Goal: Transaction & Acquisition: Purchase product/service

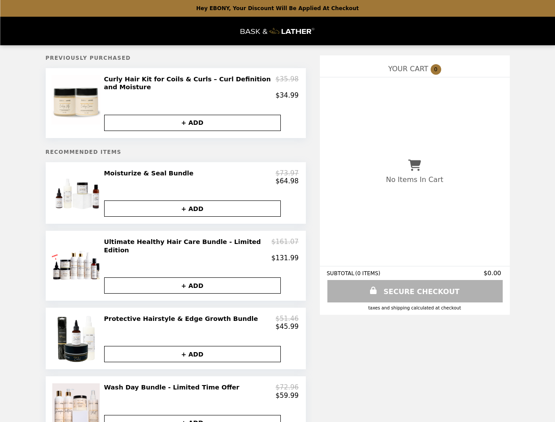
click at [77, 105] on img at bounding box center [76, 99] width 51 height 49
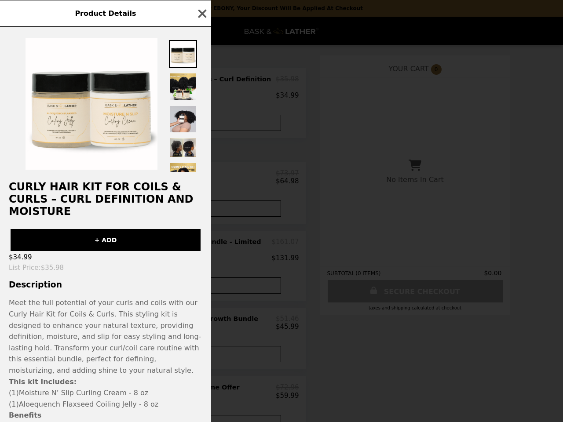
click at [193, 125] on img at bounding box center [183, 119] width 28 height 28
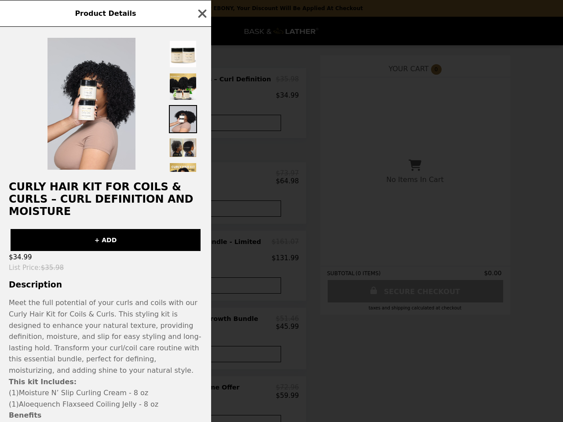
click at [77, 198] on div "Product Details Curly Hair Kit for Coils & Curls – Curl Definition and Moisture…" at bounding box center [281, 211] width 563 height 422
click at [201, 182] on div "Product Details Curly Hair Kit for Coils & Curls – Curl Definition and Moisture…" at bounding box center [281, 211] width 563 height 422
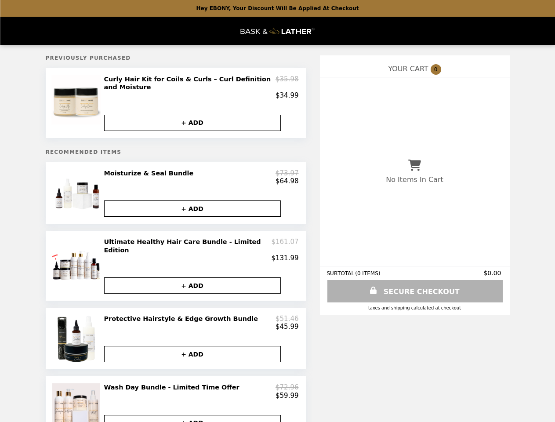
click at [193, 215] on button "+ ADD" at bounding box center [192, 208] width 177 height 16
click at [77, 269] on img at bounding box center [76, 262] width 51 height 49
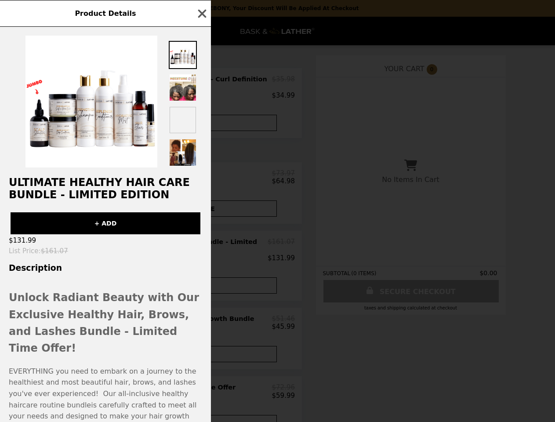
click at [201, 253] on div "Product Details Ultimate Healthy Hair Care Bundle - Limited Edition + ADD $131.…" at bounding box center [277, 211] width 555 height 422
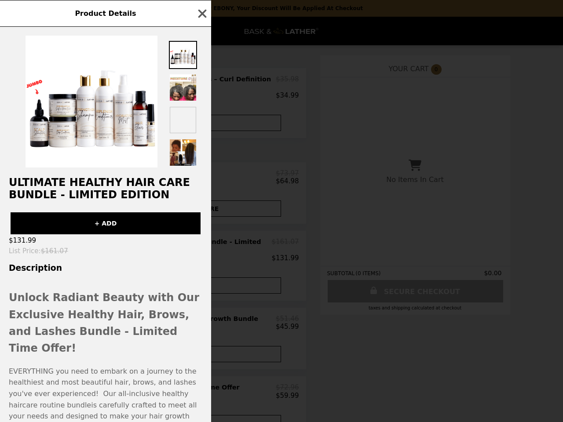
click at [193, 286] on div "Ultimate Healthy Hair Care Bundle - Limited Edition + ADD $131.99 List Price : …" at bounding box center [105, 224] width 211 height 395
click at [77, 340] on div "Product Details Ultimate Healthy Hair Care Bundle - Limited Edition + ADD $131.…" at bounding box center [281, 211] width 563 height 422
